Goal: Transaction & Acquisition: Purchase product/service

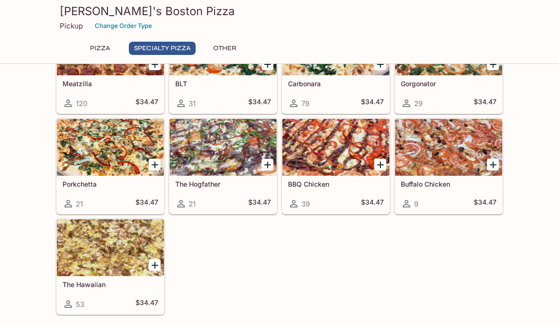
scroll to position [608, 0]
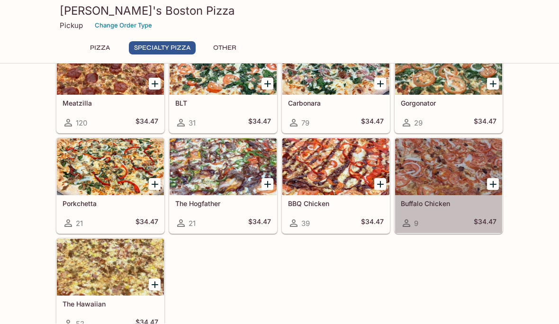
scroll to position [499, 0]
click at [457, 164] on div at bounding box center [448, 166] width 107 height 57
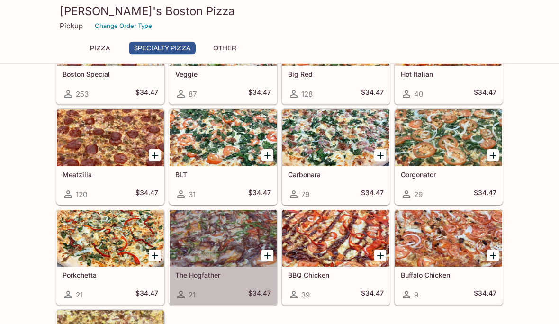
scroll to position [428, 0]
click at [238, 247] on div at bounding box center [223, 238] width 107 height 57
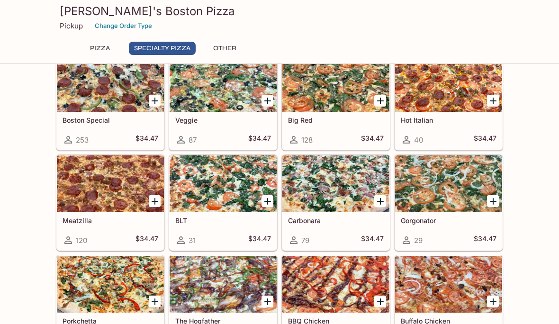
scroll to position [389, 0]
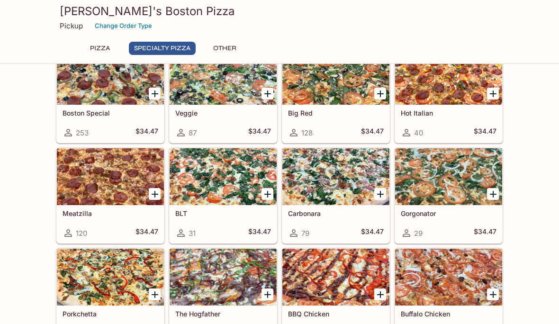
click at [239, 182] on div at bounding box center [223, 176] width 107 height 57
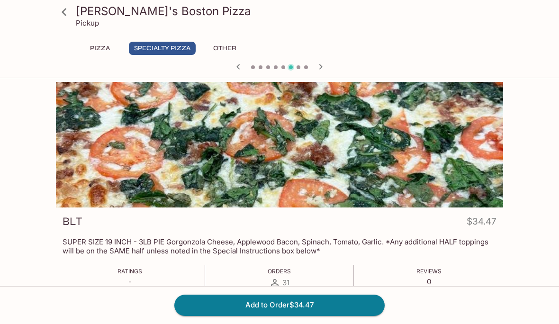
click at [322, 66] on icon "button" at bounding box center [320, 66] width 11 height 11
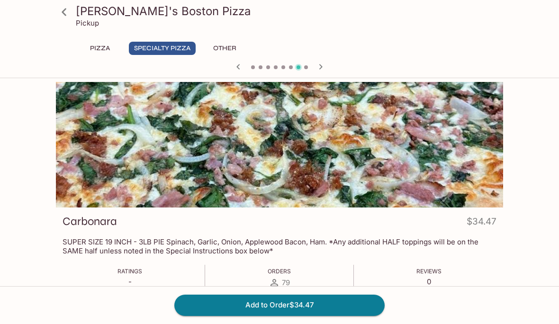
click at [316, 69] on icon "button" at bounding box center [320, 66] width 11 height 11
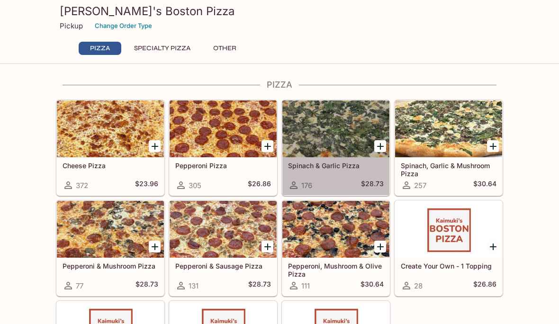
click at [330, 134] on div at bounding box center [335, 128] width 107 height 57
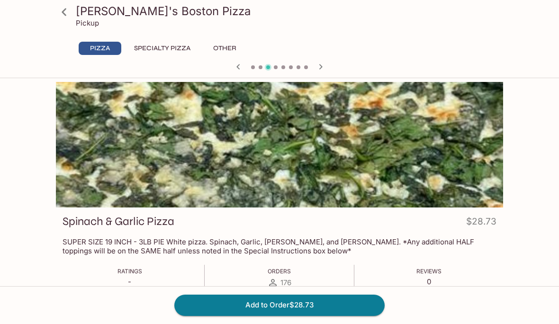
click at [175, 45] on button "Specialty Pizza" at bounding box center [162, 48] width 67 height 13
